Goal: Complete application form

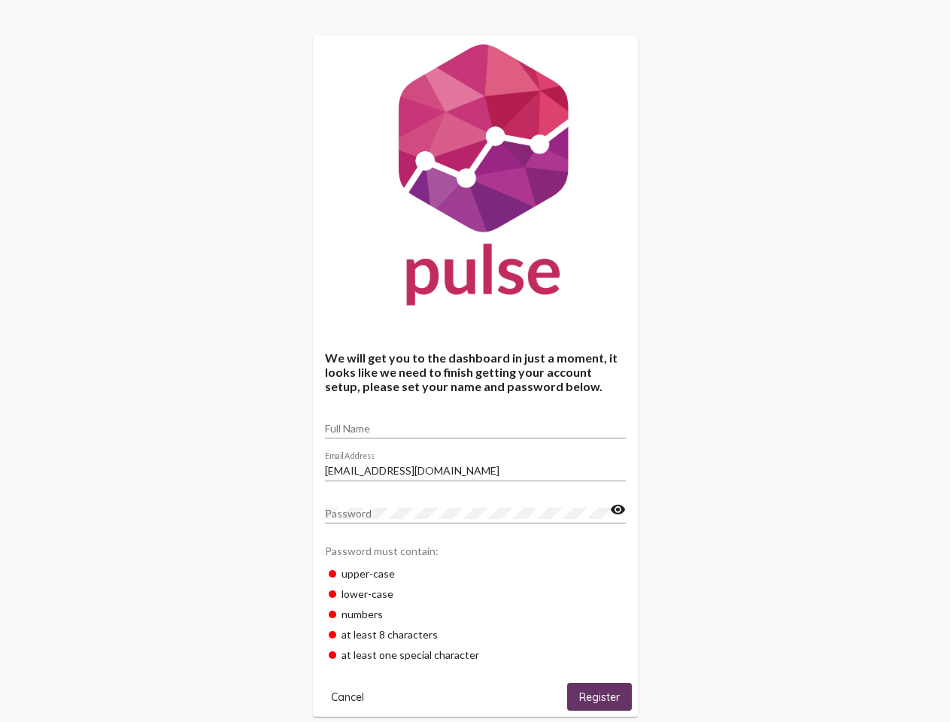
click at [475, 423] on input "Full Name" at bounding box center [475, 429] width 301 height 12
click at [475, 466] on input "[EMAIL_ADDRESS][DOMAIN_NAME]" at bounding box center [475, 471] width 301 height 12
click at [618, 510] on mat-icon "visibility" at bounding box center [618, 510] width 16 height 18
click at [348, 697] on span "Cancel" at bounding box center [347, 698] width 33 height 14
click at [600, 697] on html "We will get you to the dashboard in just a moment, it looks like we need to fin…" at bounding box center [475, 576] width 950 height 1152
